Goal: Task Accomplishment & Management: Manage account settings

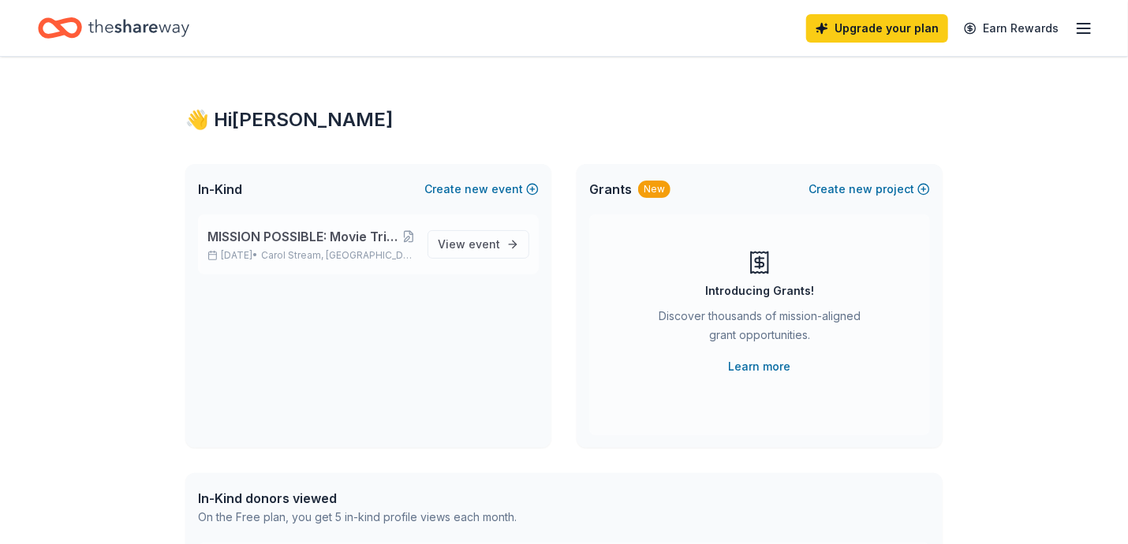
click at [297, 241] on span "MISSION POSSIBLE: Movie Trivia Fund Raiser to Support Veterans, People with Dis…" at bounding box center [304, 236] width 195 height 19
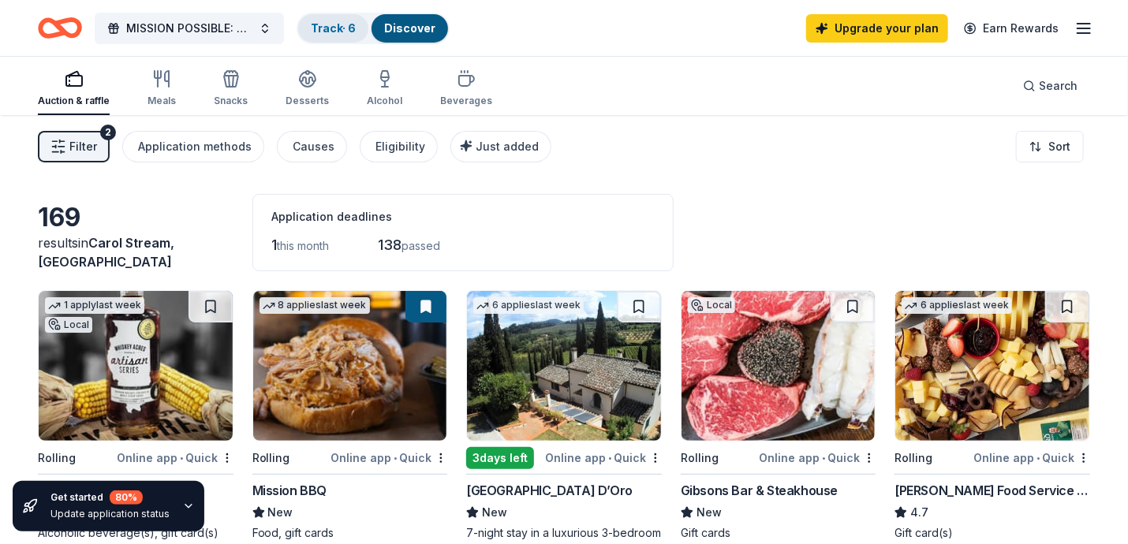
click at [356, 31] on link "Track · 6" at bounding box center [333, 27] width 45 height 13
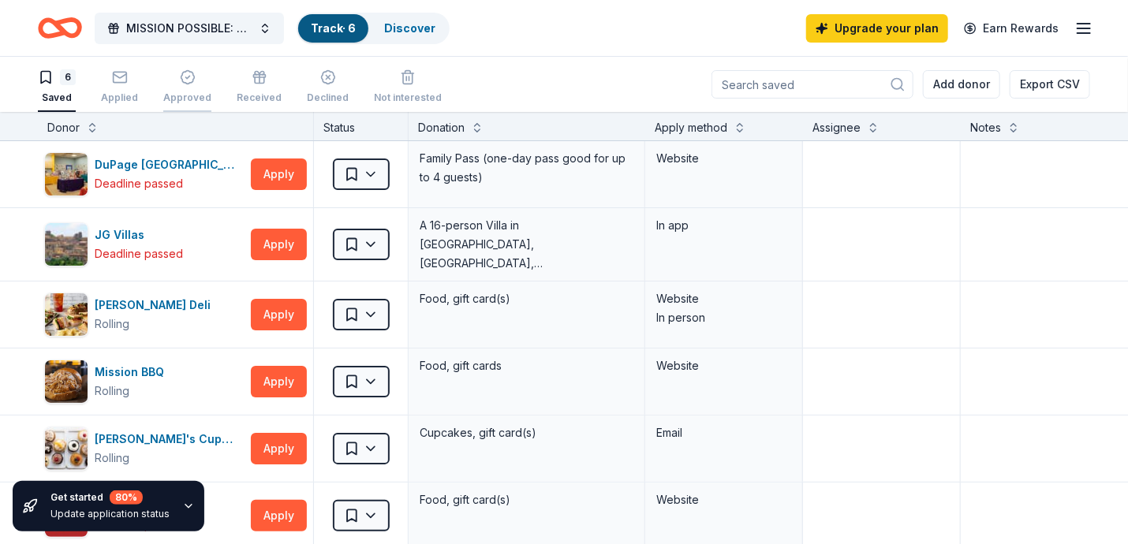
click at [181, 78] on icon "button" at bounding box center [187, 77] width 13 height 13
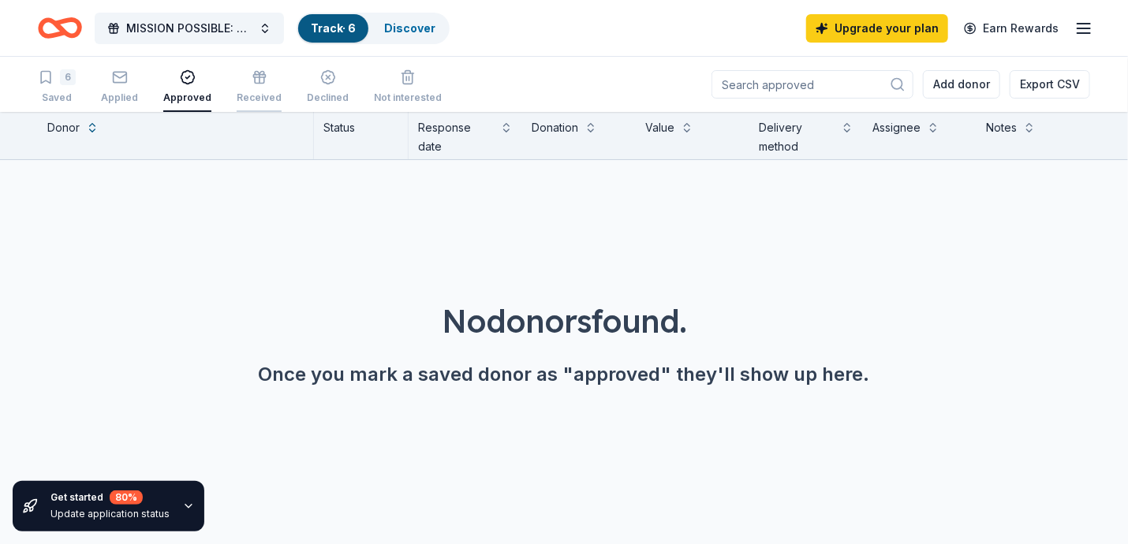
click at [243, 79] on div "button" at bounding box center [259, 77] width 45 height 16
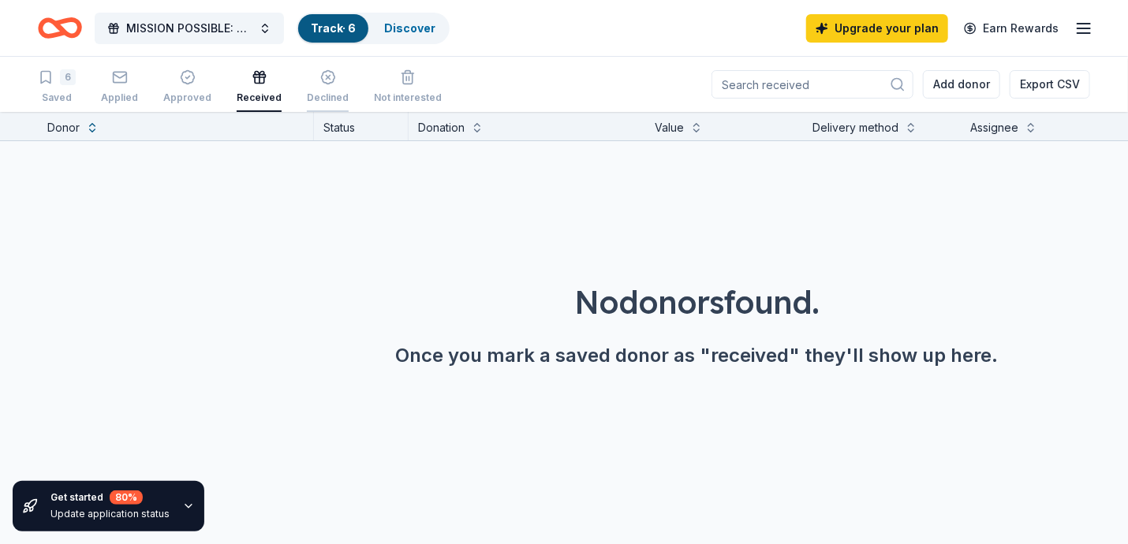
click at [319, 88] on div "Declined" at bounding box center [328, 86] width 42 height 35
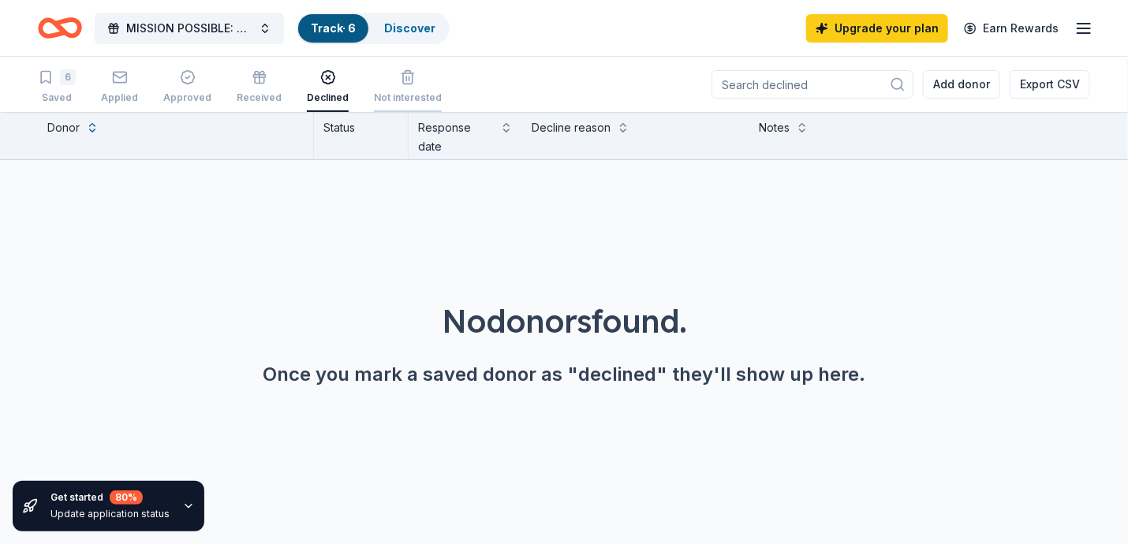
click at [408, 86] on div "Not interested" at bounding box center [408, 86] width 68 height 35
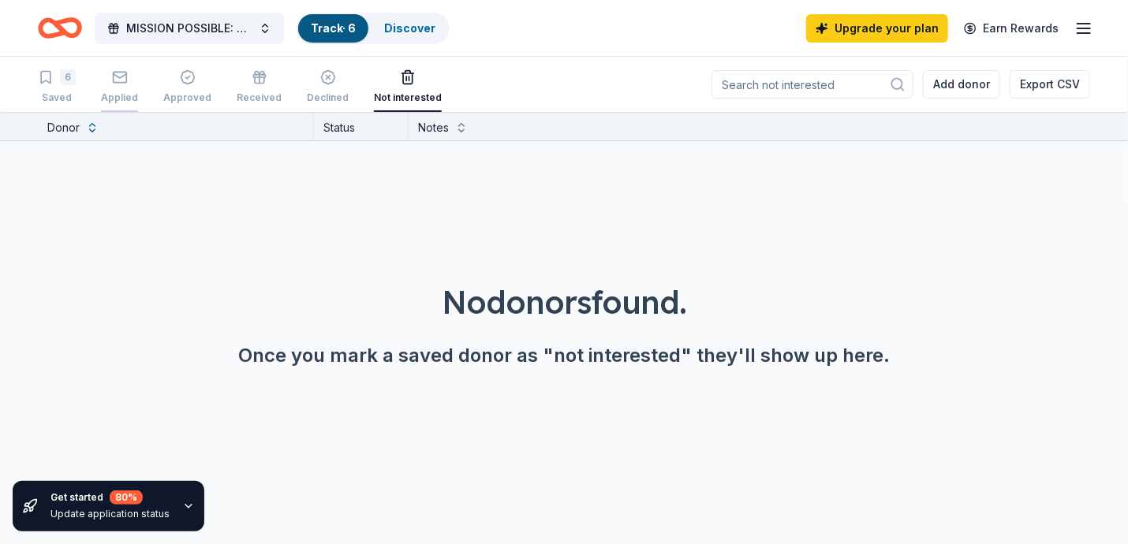
click at [123, 88] on div "Applied" at bounding box center [119, 86] width 37 height 35
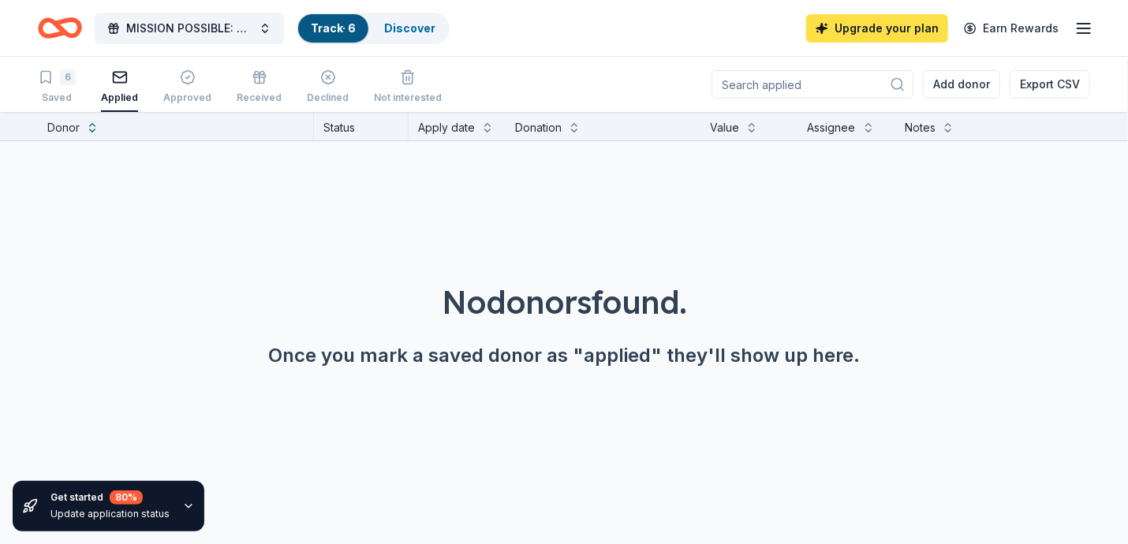
click at [844, 22] on link "Upgrade your plan" at bounding box center [877, 28] width 142 height 28
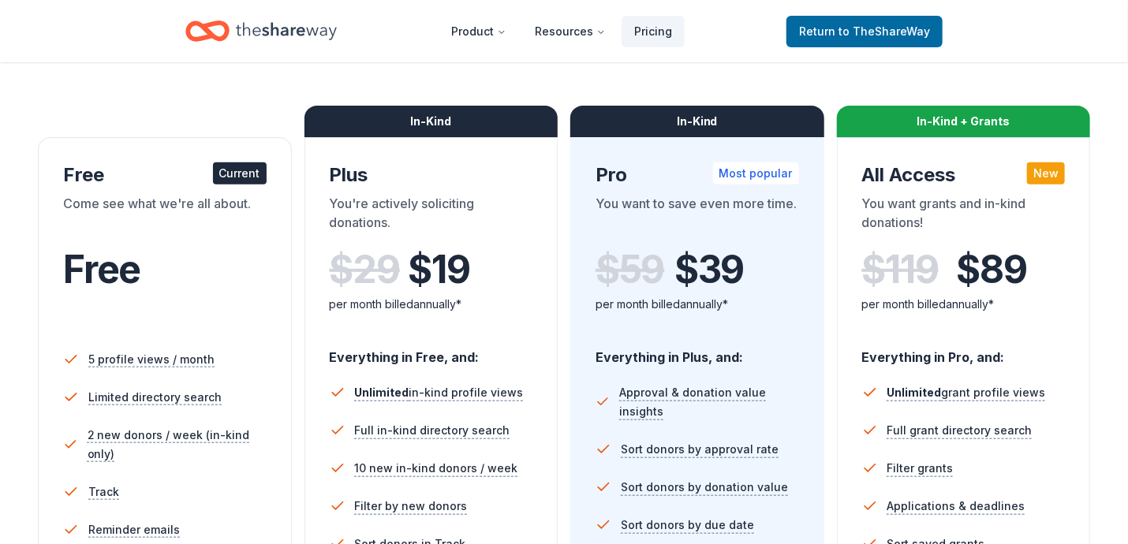
scroll to position [196, 0]
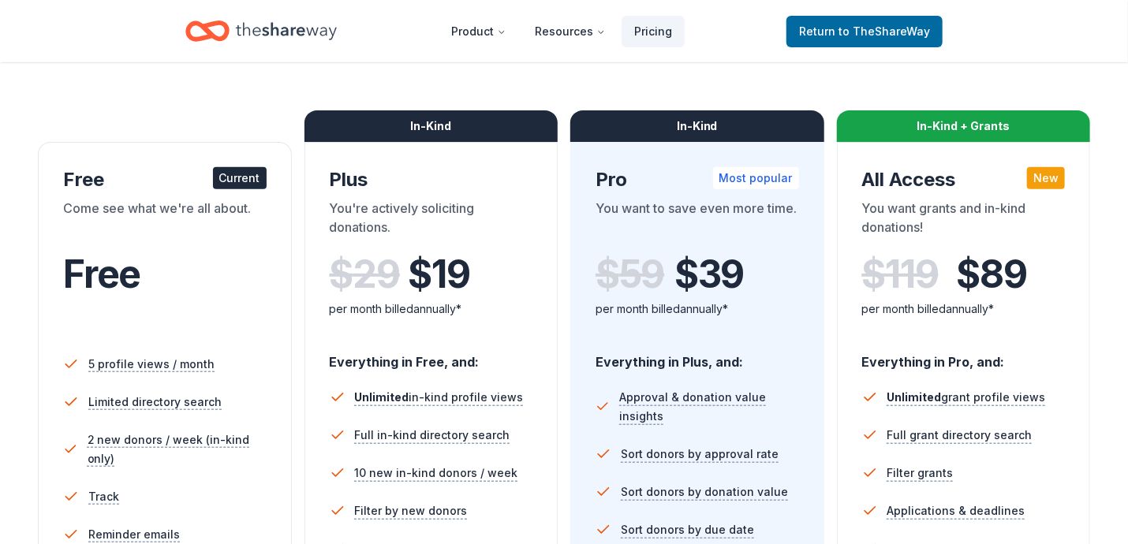
click at [234, 178] on div "Current" at bounding box center [240, 178] width 54 height 22
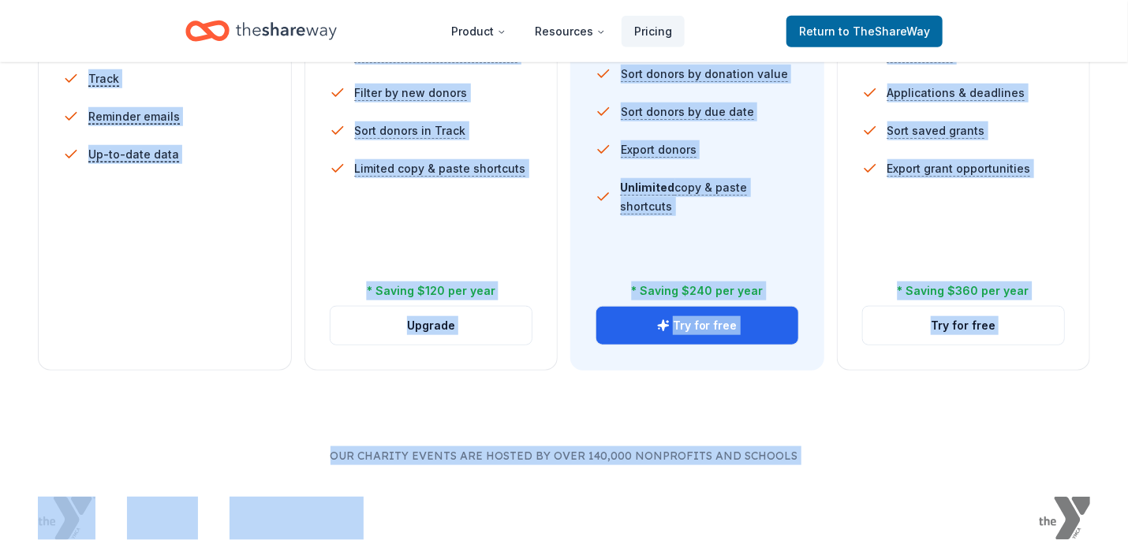
scroll to position [643, 0]
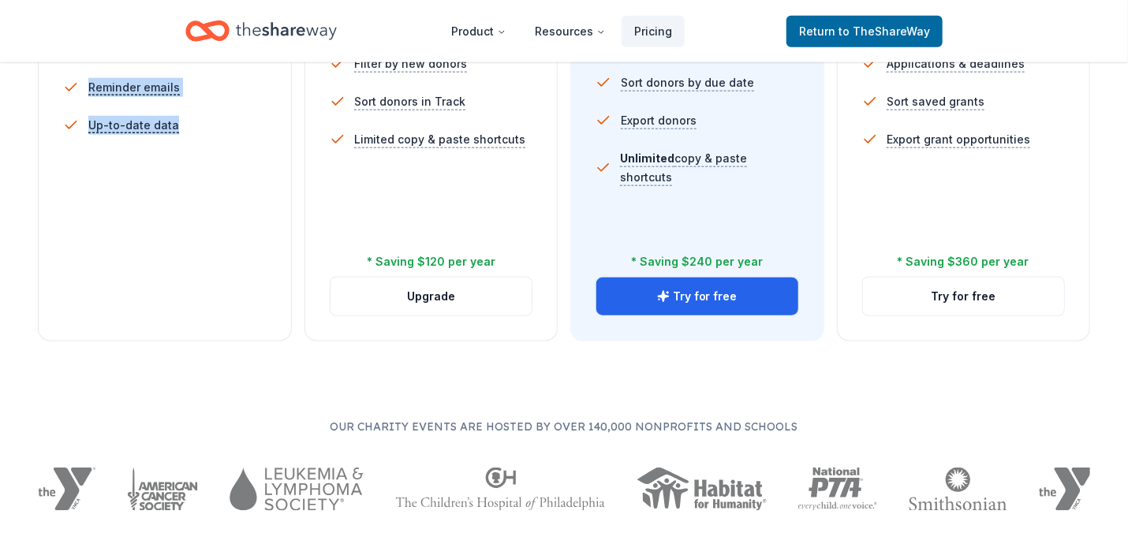
drag, startPoint x: 54, startPoint y: 89, endPoint x: 263, endPoint y: 251, distance: 264.2
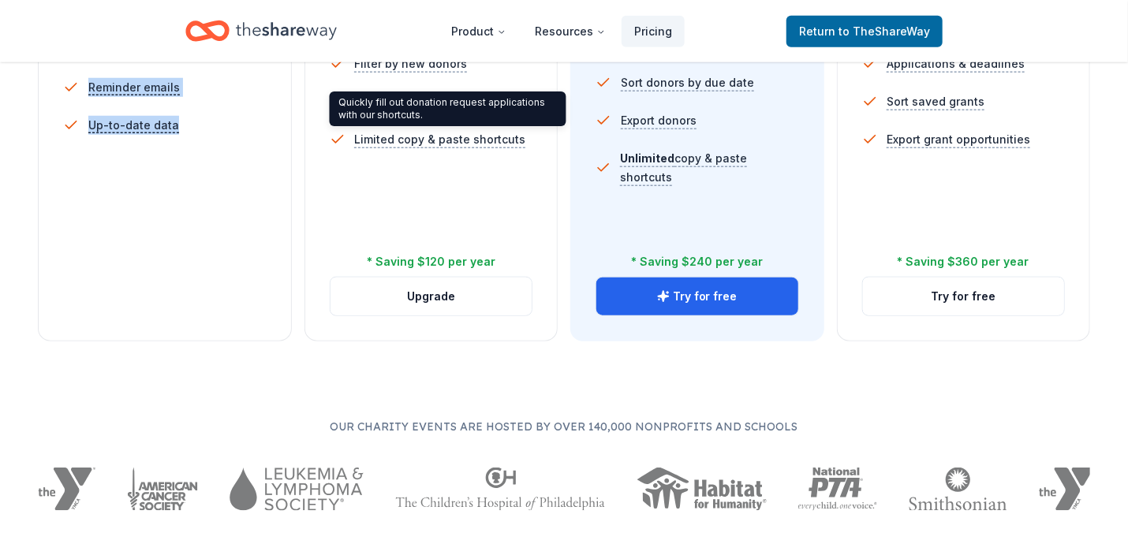
copy div "Free Current Come see what we're all about. Free 5 profile views / month Limite…"
